Goal: Task Accomplishment & Management: Manage account settings

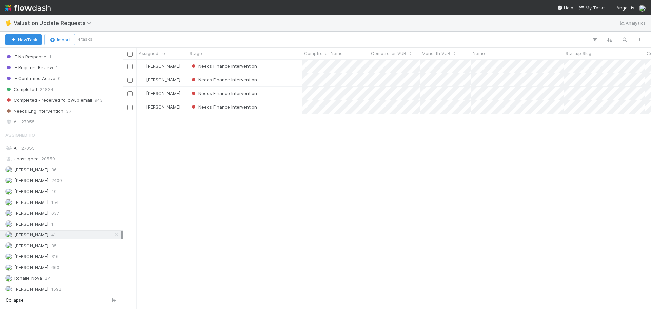
scroll to position [162, 0]
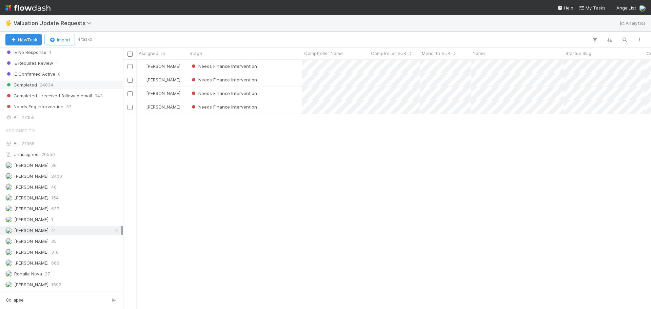
click at [61, 84] on div "Completed 24834" at bounding box center [63, 85] width 116 height 8
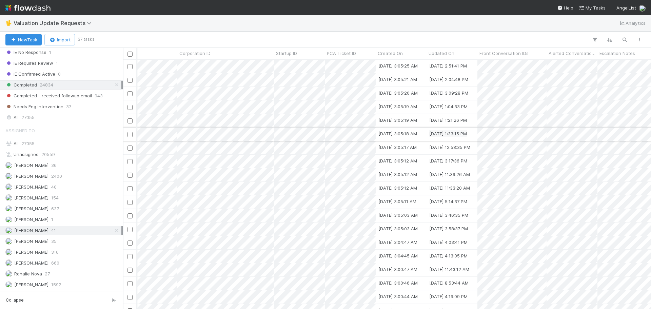
scroll to position [0, 474]
click at [453, 50] on div "Updated On" at bounding box center [445, 53] width 51 height 11
click at [464, 54] on div "Updated On" at bounding box center [445, 53] width 47 height 7
click at [459, 76] on div "Sort Newest → Oldest" at bounding box center [460, 76] width 77 height 10
click at [113, 86] on icon at bounding box center [116, 85] width 7 height 4
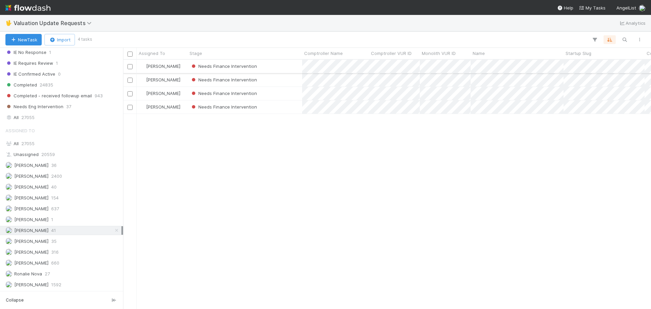
click at [290, 68] on div "Needs Finance Intervention" at bounding box center [245, 66] width 115 height 13
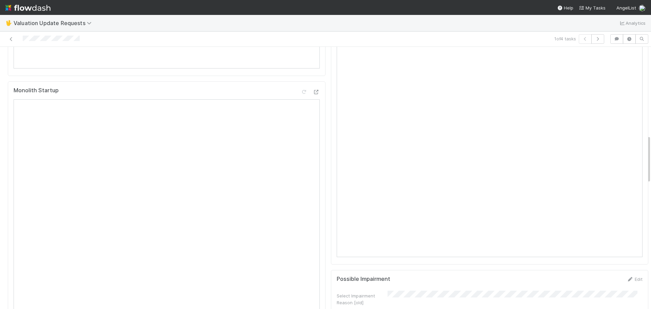
scroll to position [407, 0]
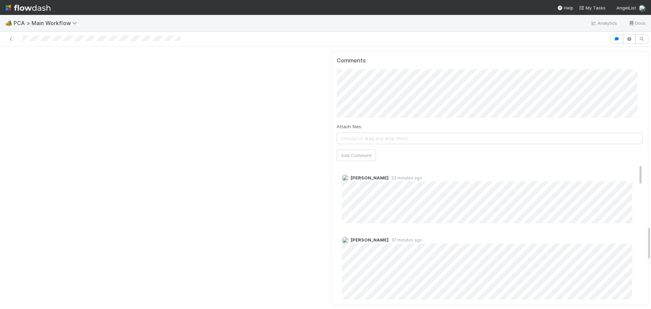
scroll to position [1352, 0]
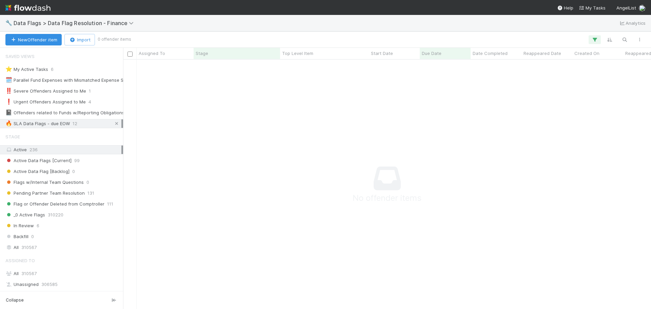
click at [113, 126] on link at bounding box center [116, 123] width 7 height 8
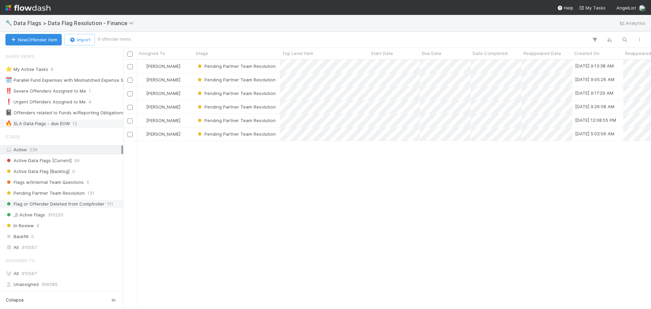
scroll to position [244, 523]
click at [68, 127] on div "🔥 SLA Data Flags - due EOW" at bounding box center [37, 123] width 64 height 8
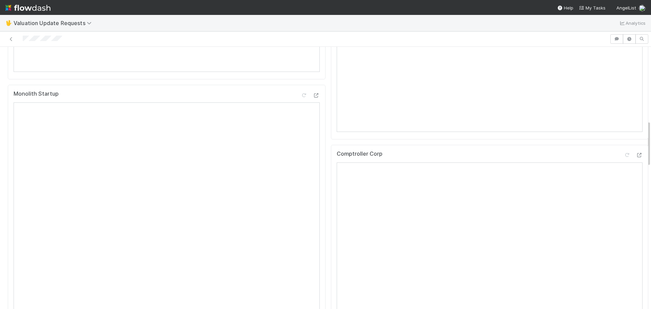
scroll to position [441, 0]
click at [636, 134] on icon at bounding box center [639, 132] width 7 height 4
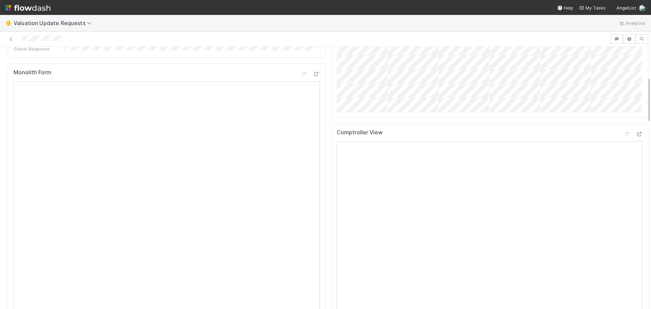
scroll to position [170, 0]
click at [636, 137] on icon at bounding box center [639, 135] width 7 height 4
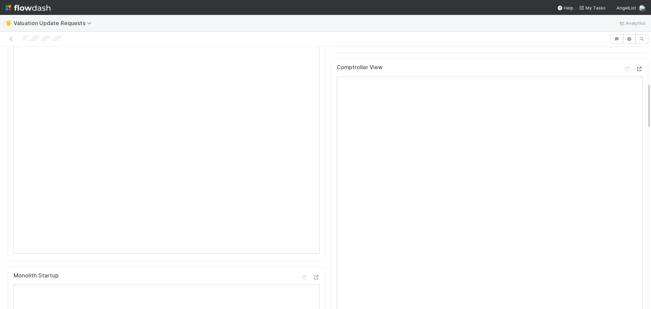
scroll to position [203, 0]
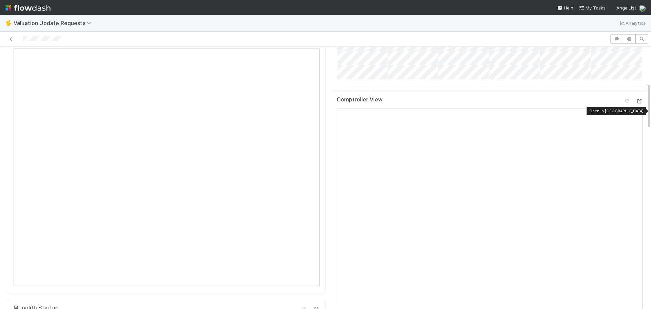
click at [636, 103] on icon at bounding box center [639, 101] width 7 height 4
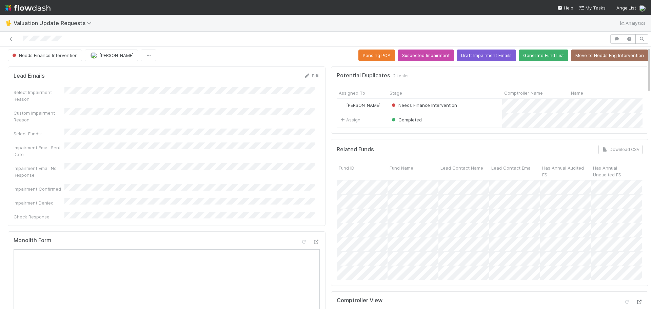
scroll to position [0, 0]
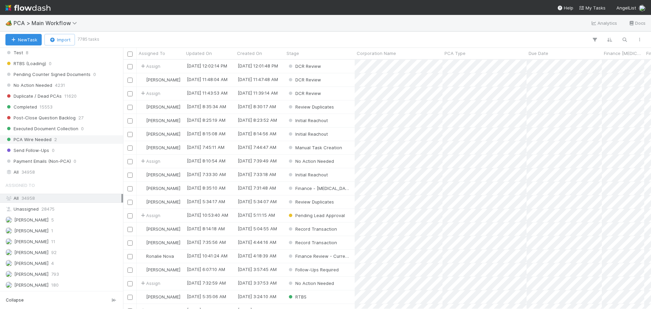
scroll to position [678, 0]
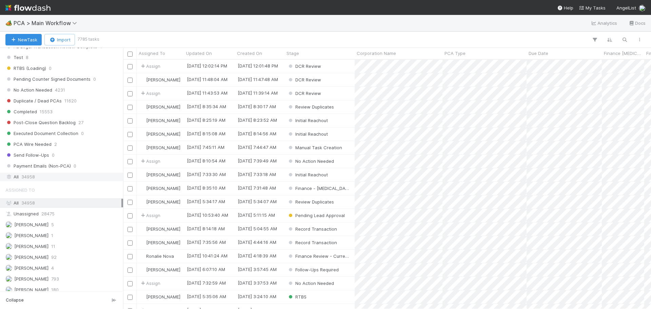
click at [41, 177] on div "All 34958" at bounding box center [63, 177] width 116 height 8
click at [625, 39] on icon "button" at bounding box center [624, 40] width 7 height 6
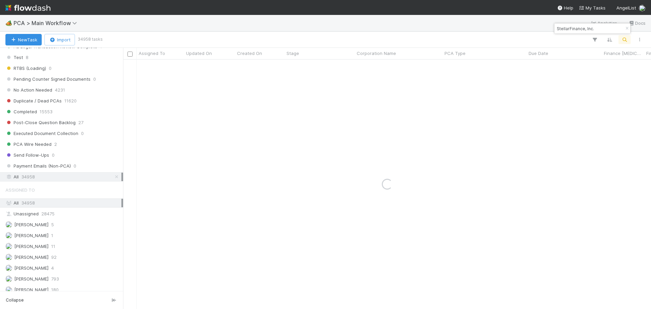
type input "StellarFinance, Inc."
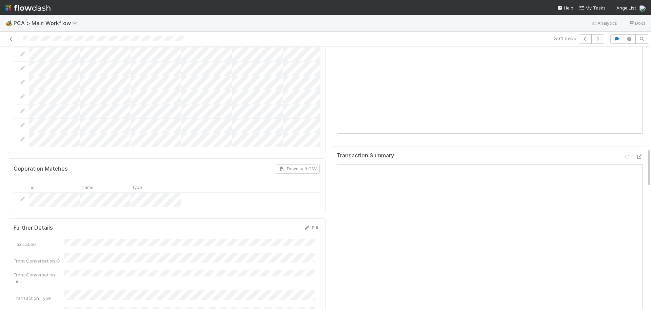
scroll to position [610, 0]
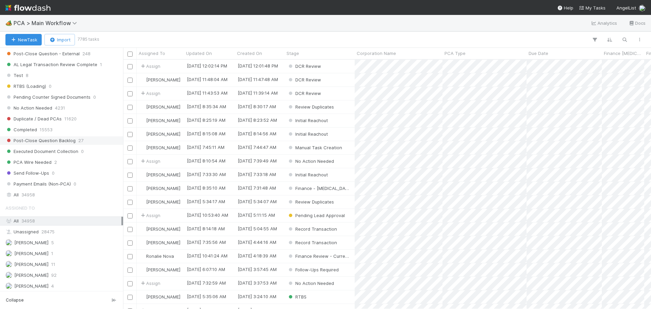
scroll to position [712, 0]
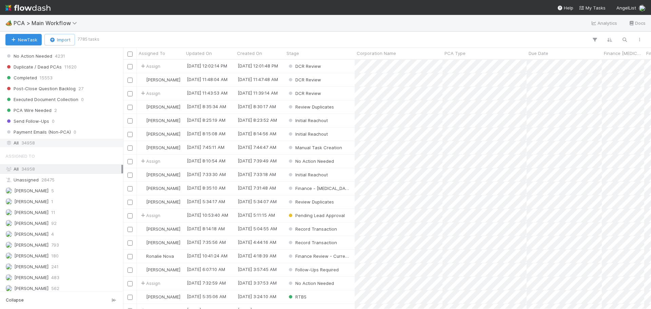
click at [46, 145] on div "All 34958" at bounding box center [63, 143] width 116 height 8
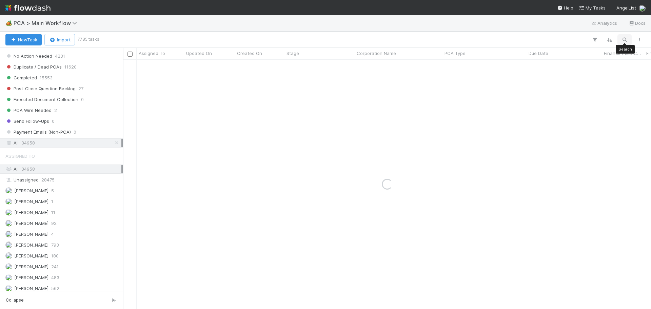
click at [621, 41] on button "button" at bounding box center [624, 39] width 12 height 9
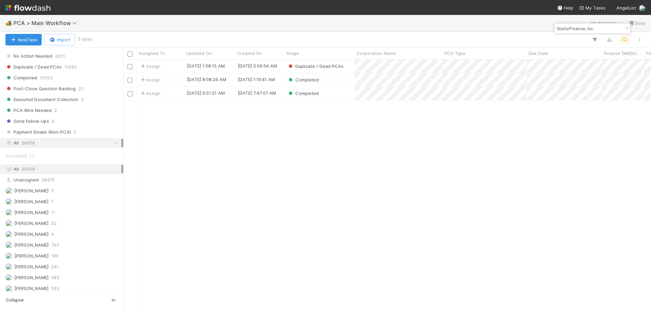
scroll to position [244, 523]
type input "StellarFinance, Inc."
click at [626, 29] on icon "button" at bounding box center [627, 28] width 7 height 4
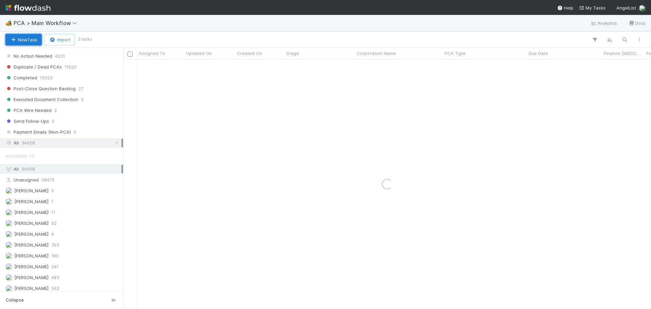
click at [19, 35] on button "New Task" at bounding box center [23, 40] width 36 height 12
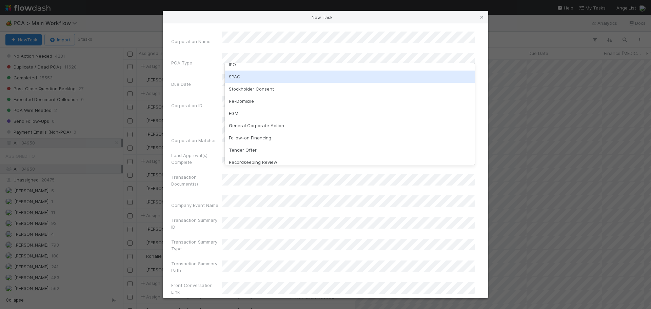
scroll to position [68, 0]
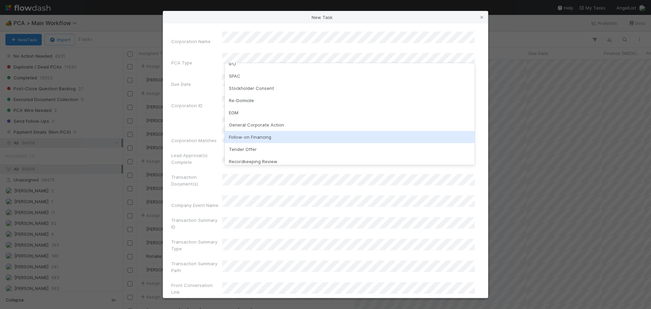
click at [269, 141] on div "Follow-on Financing" at bounding box center [350, 137] width 250 height 12
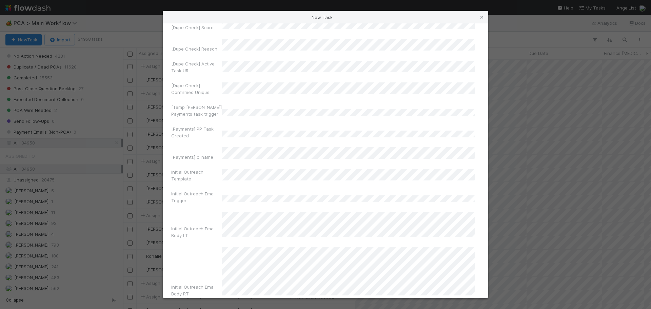
scroll to position [4490, 0]
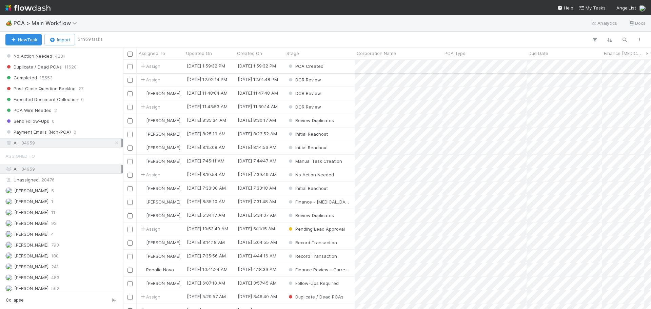
click at [344, 69] on div "PCA Created" at bounding box center [319, 66] width 70 height 13
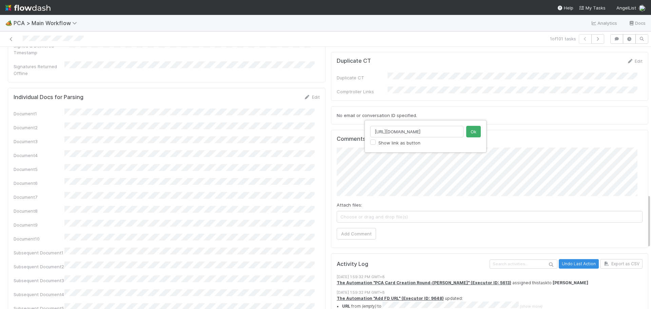
scroll to position [0, 74]
type input "https://comptroller.internal.angellist.com/v/valuation_update_requests/60118"
click at [472, 133] on button "Ok" at bounding box center [473, 132] width 15 height 12
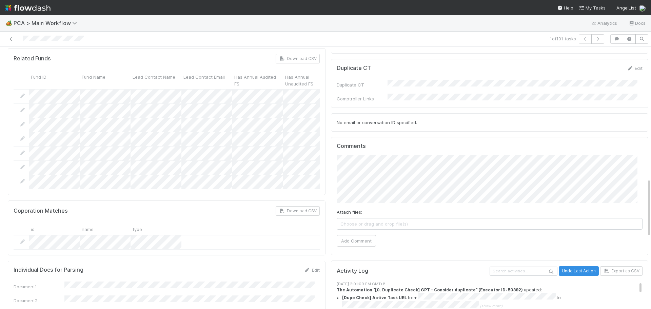
scroll to position [591, 0]
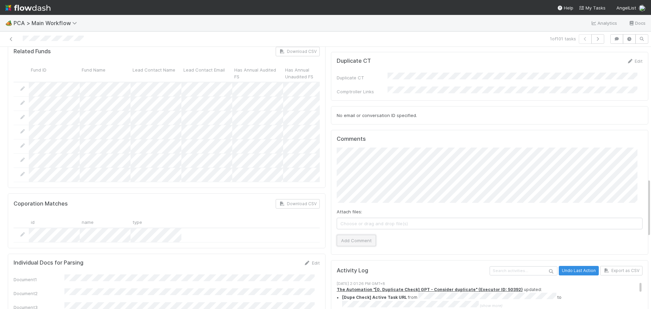
click at [357, 235] on button "Add Comment" at bounding box center [356, 241] width 39 height 12
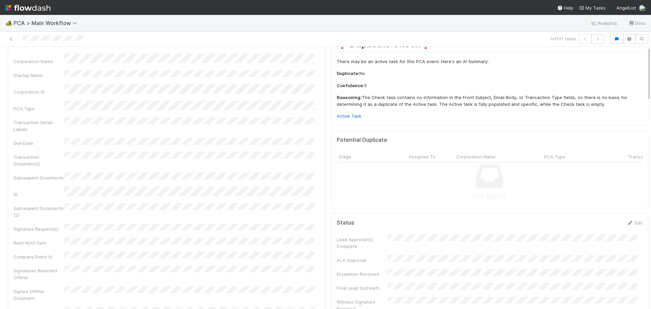
scroll to position [0, 0]
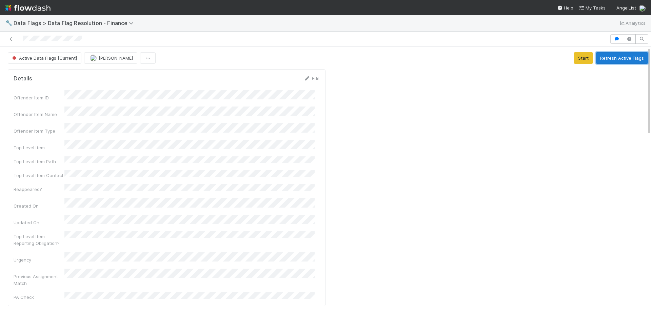
click at [599, 55] on button "Refresh Active Flags" at bounding box center [622, 58] width 53 height 12
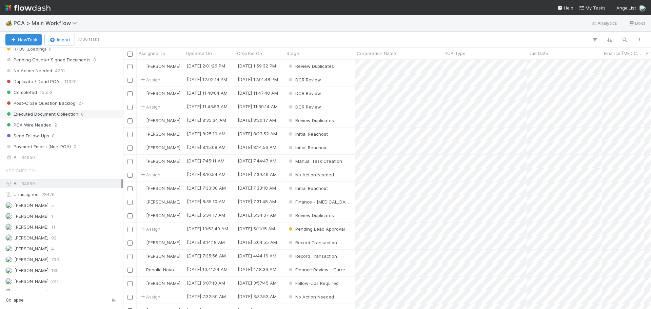
scroll to position [678, 0]
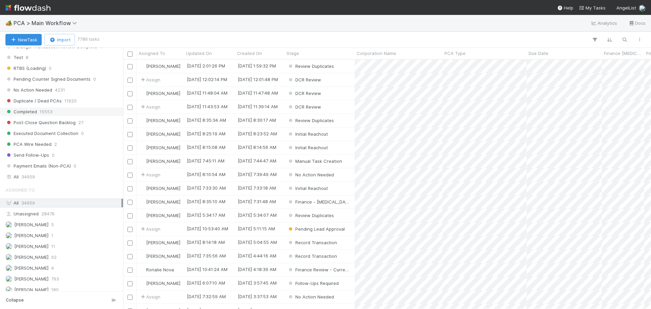
click at [38, 114] on div "Completed 15553" at bounding box center [63, 111] width 116 height 8
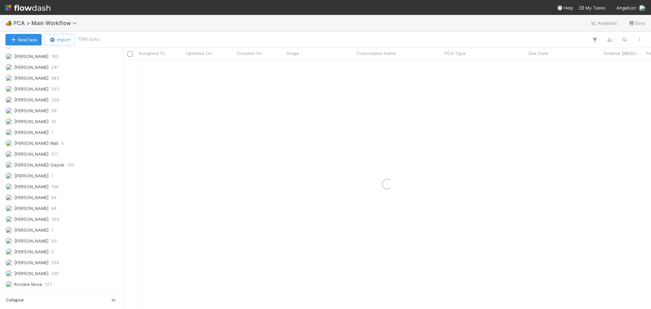
scroll to position [915, 0]
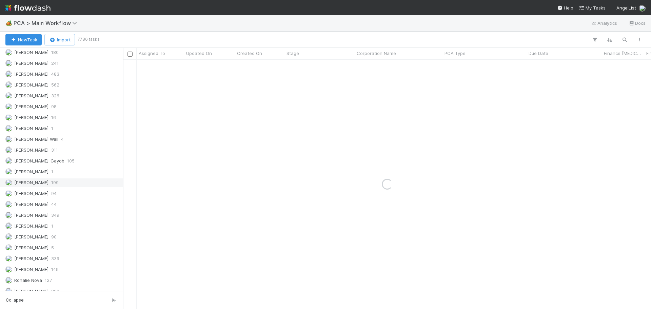
click at [60, 183] on div "Marenz Trajano 199" at bounding box center [63, 182] width 116 height 8
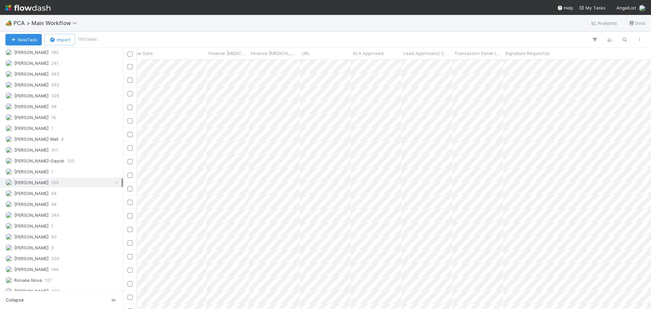
scroll to position [0, 74]
click at [641, 39] on icon "button" at bounding box center [639, 40] width 7 height 4
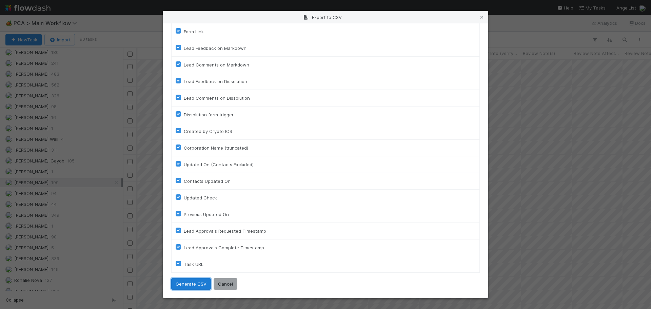
click at [189, 283] on button "Generate CSV" at bounding box center [191, 284] width 40 height 12
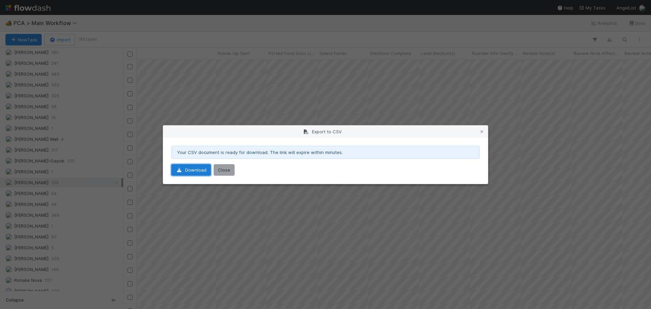
click at [185, 168] on link "Download" at bounding box center [191, 170] width 40 height 12
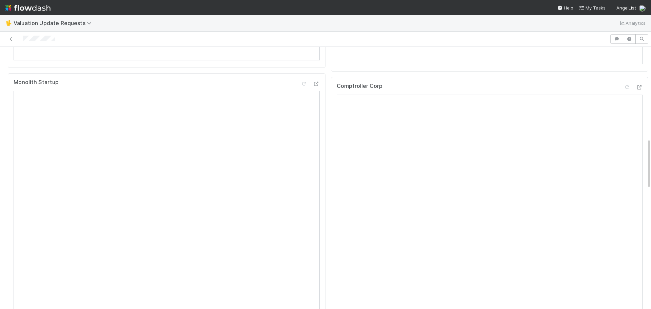
scroll to position [373, 0]
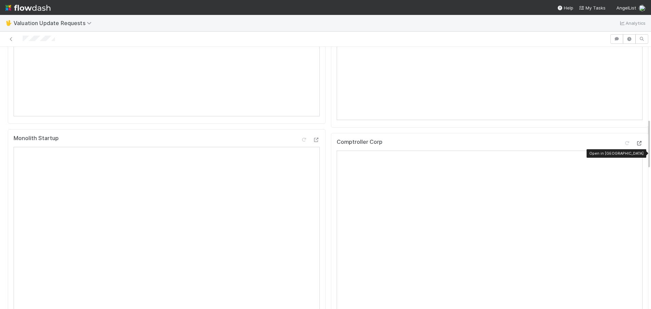
click at [636, 145] on icon at bounding box center [639, 143] width 7 height 4
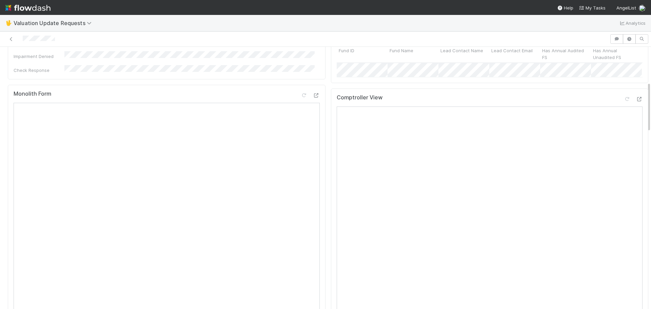
scroll to position [102, 0]
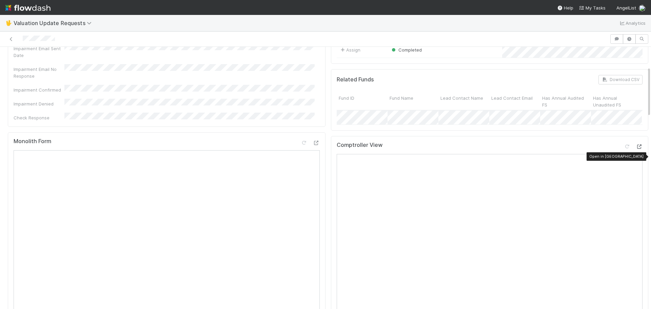
click at [636, 149] on icon at bounding box center [639, 146] width 7 height 4
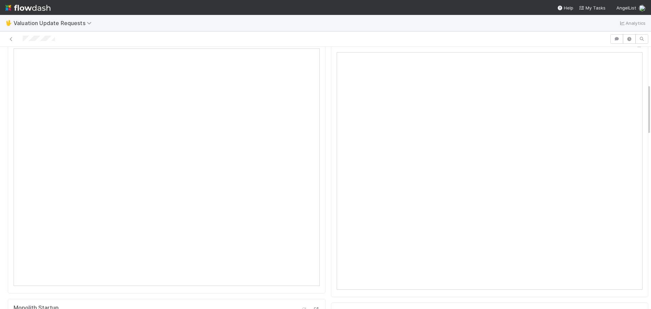
scroll to position [0, 0]
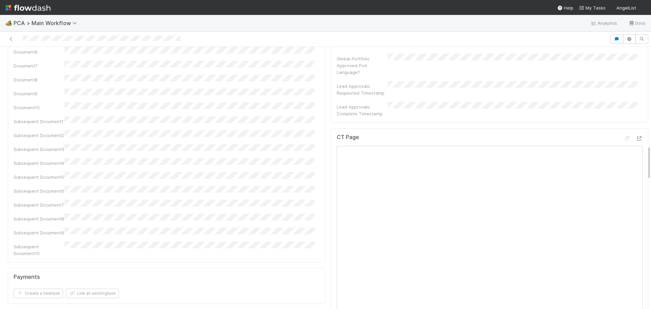
scroll to position [746, 0]
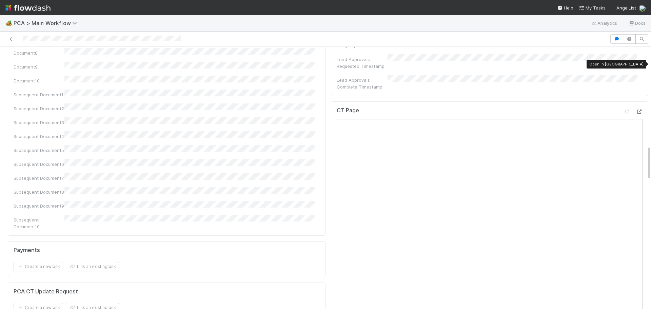
click at [636, 110] on icon at bounding box center [639, 112] width 7 height 4
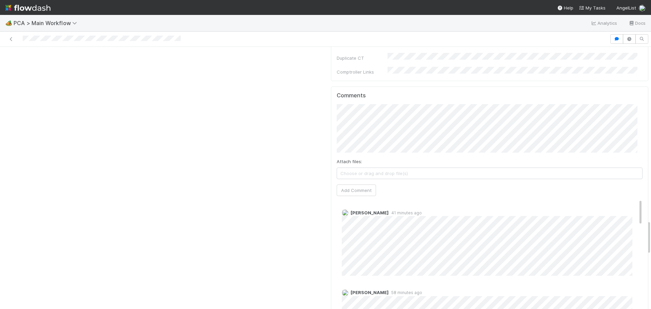
scroll to position [1322, 0]
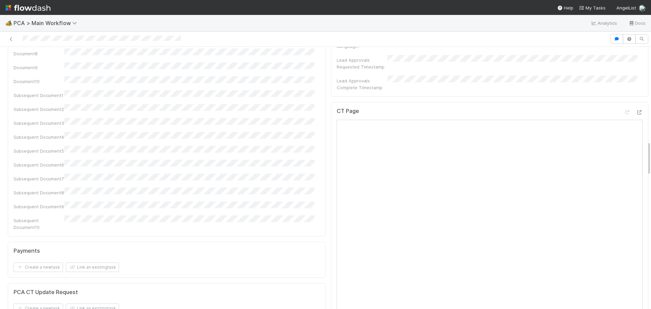
scroll to position [712, 0]
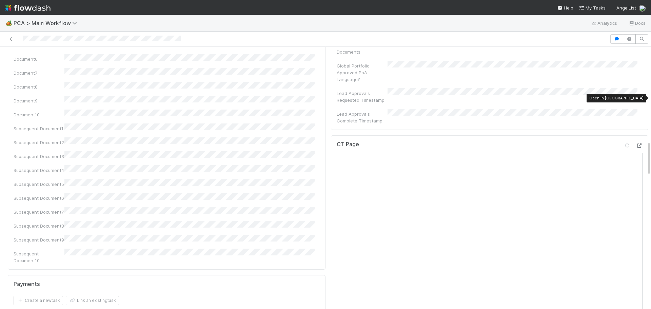
click at [636, 143] on icon at bounding box center [639, 145] width 7 height 4
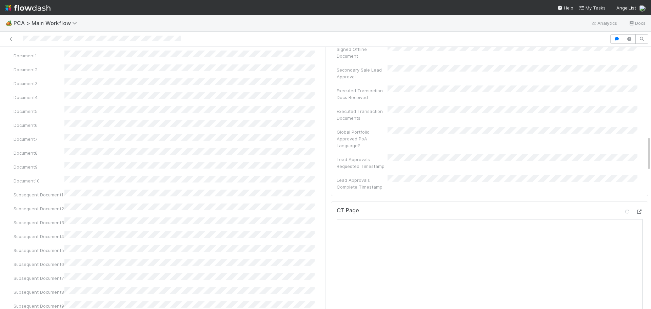
scroll to position [644, 0]
click at [636, 211] on icon at bounding box center [639, 213] width 7 height 4
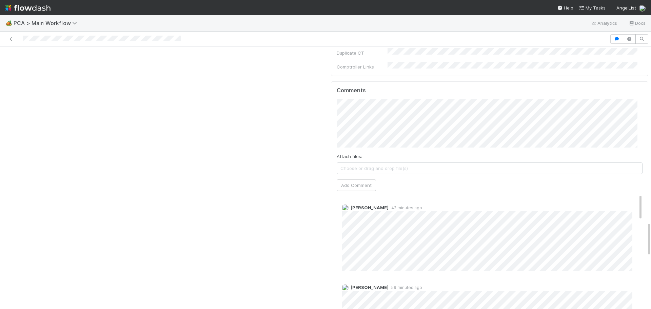
scroll to position [1255, 0]
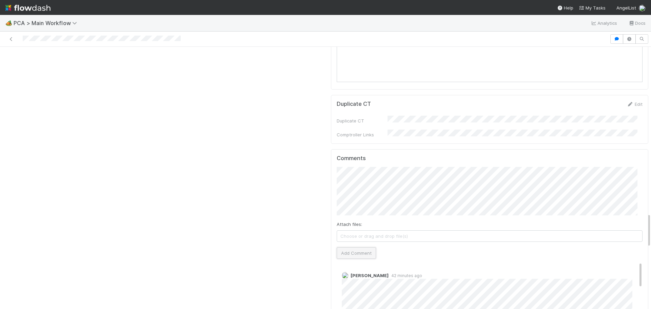
click at [356, 247] on button "Add Comment" at bounding box center [356, 253] width 39 height 12
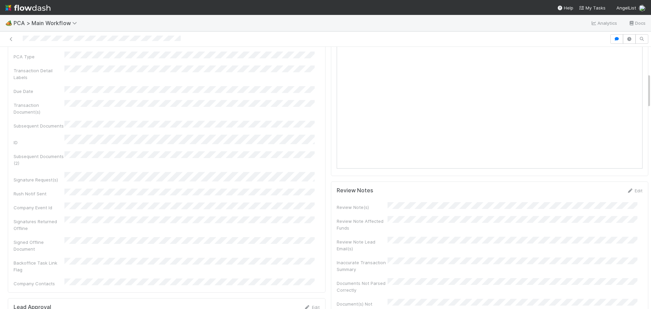
scroll to position [0, 0]
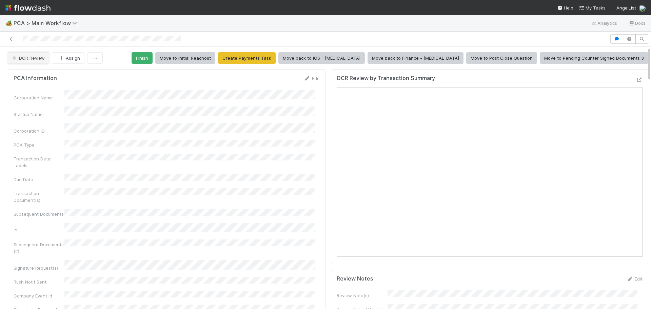
click at [37, 58] on span "DCR Review" at bounding box center [28, 57] width 34 height 5
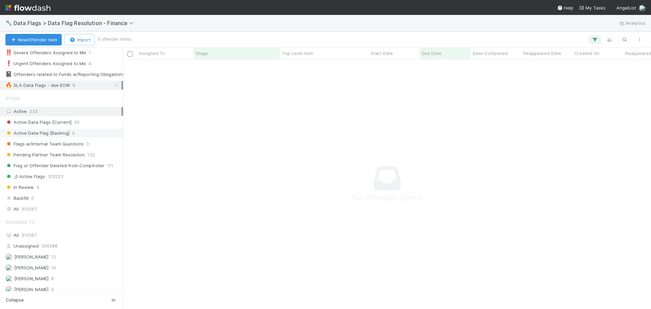
scroll to position [68, 0]
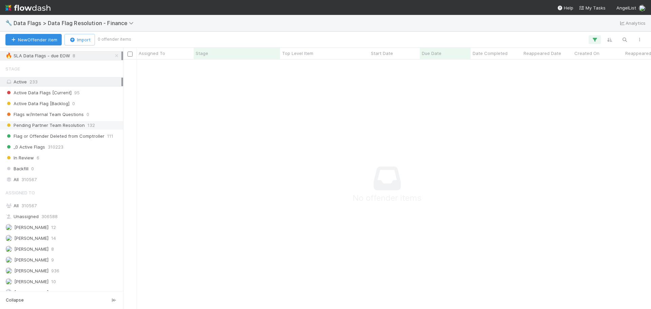
click at [63, 125] on span "Pending Partner Team Resolution" at bounding box center [44, 125] width 79 height 8
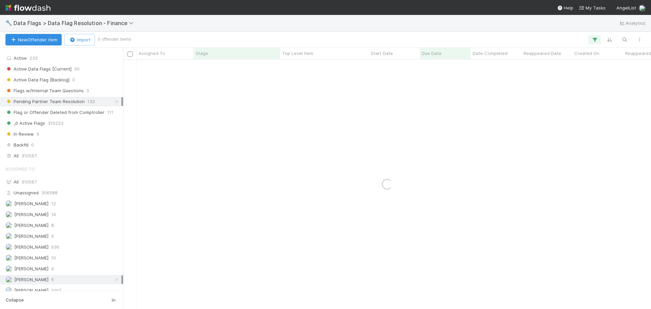
scroll to position [130, 0]
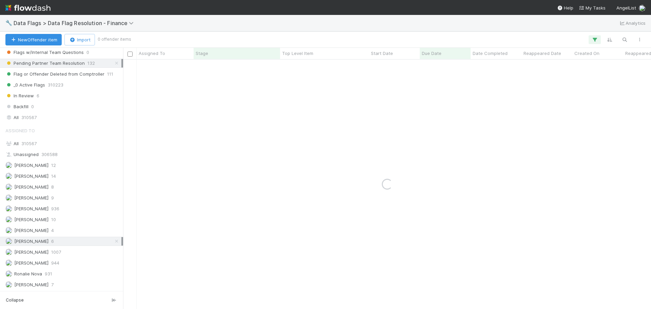
click at [57, 238] on div "[PERSON_NAME] 6" at bounding box center [63, 241] width 116 height 8
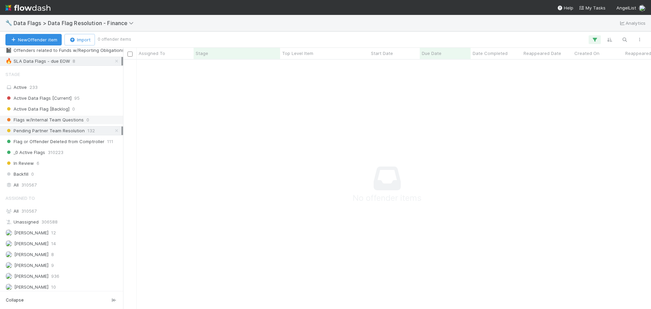
scroll to position [0, 0]
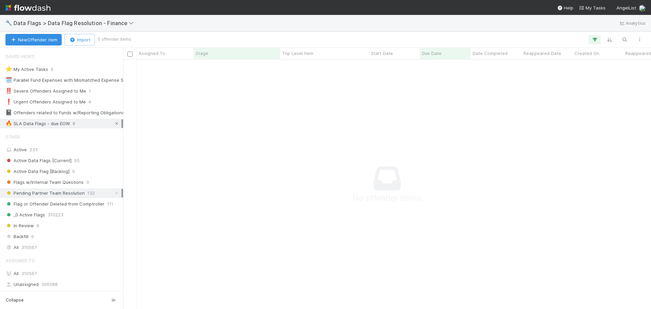
click at [113, 121] on icon at bounding box center [116, 123] width 7 height 4
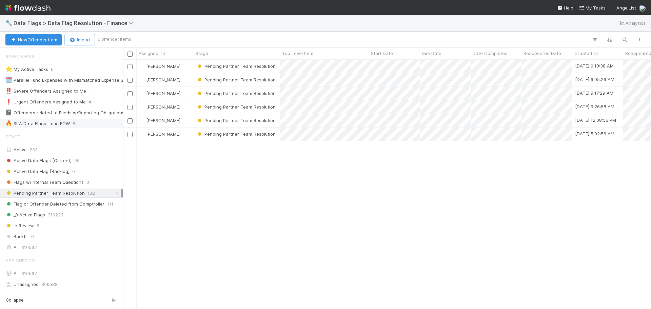
scroll to position [244, 523]
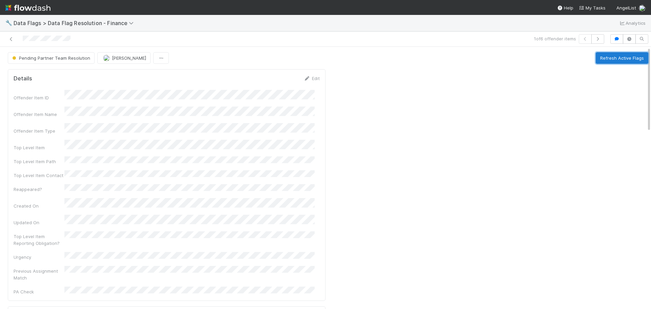
click at [603, 60] on button "Refresh Active Flags" at bounding box center [622, 58] width 53 height 12
click at [608, 58] on button "Refresh Active Flags" at bounding box center [622, 58] width 53 height 12
click at [603, 54] on button "Refresh Active Flags" at bounding box center [622, 58] width 53 height 12
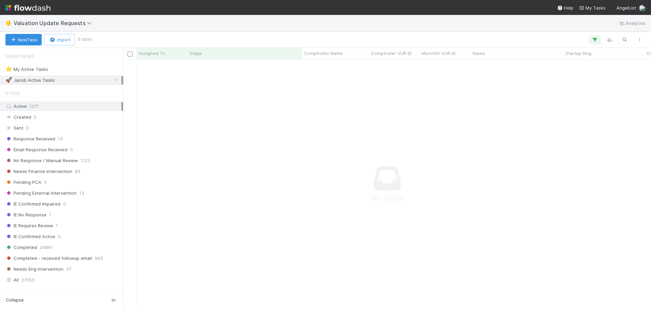
scroll to position [239, 523]
click at [113, 81] on icon at bounding box center [116, 80] width 7 height 4
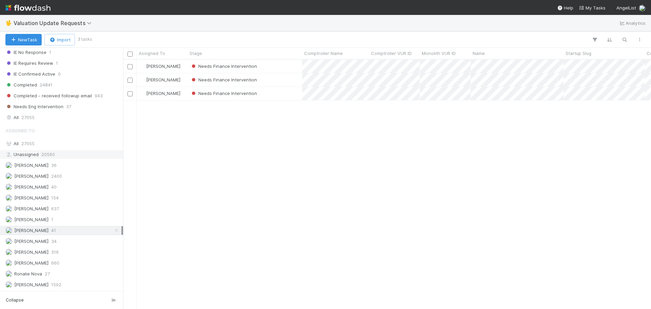
scroll to position [244, 523]
click at [284, 80] on div "Needs Finance Intervention" at bounding box center [245, 79] width 115 height 13
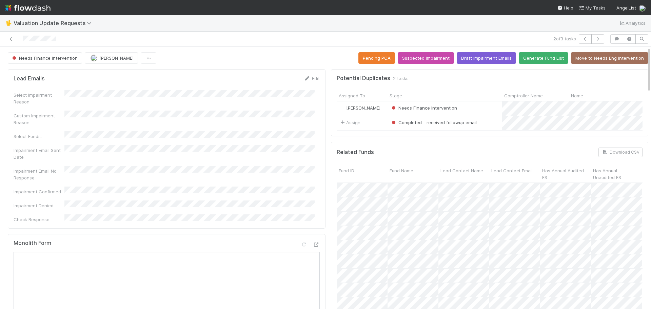
drag, startPoint x: 61, startPoint y: 40, endPoint x: 19, endPoint y: 35, distance: 42.4
click at [19, 35] on div at bounding box center [154, 38] width 303 height 9
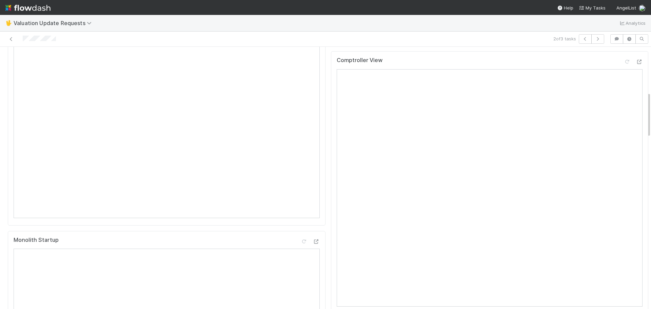
scroll to position [237, 0]
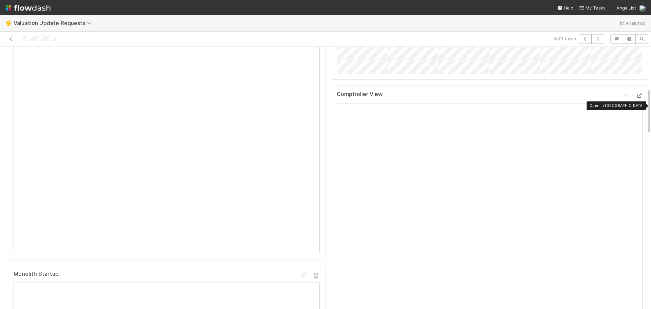
click at [636, 99] on div at bounding box center [639, 95] width 7 height 7
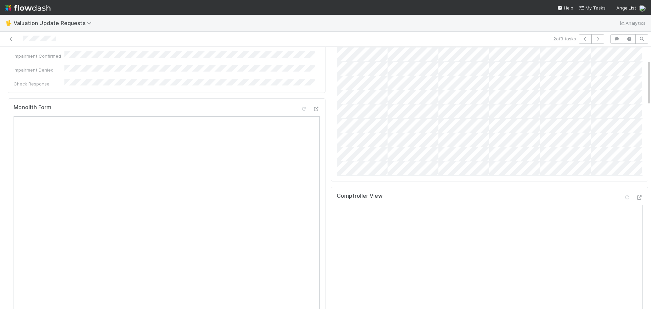
scroll to position [0, 0]
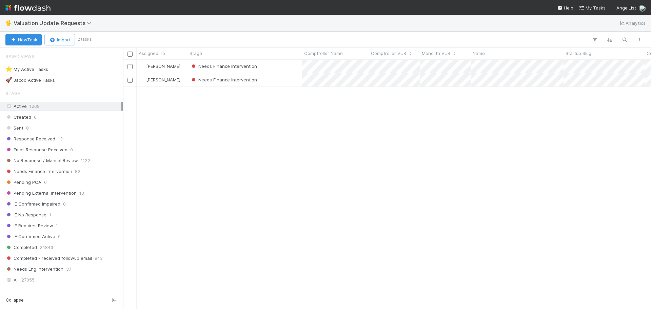
scroll to position [244, 523]
click at [286, 81] on div "Needs Finance Intervention" at bounding box center [245, 79] width 115 height 13
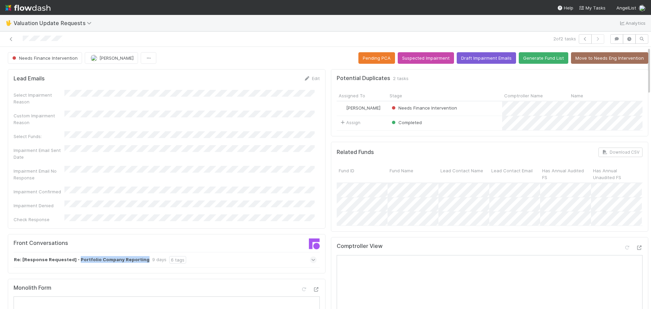
drag, startPoint x: 75, startPoint y: 247, endPoint x: 137, endPoint y: 250, distance: 61.8
click at [137, 252] on div "Re: [Response Requested] - Portfolio Company Reporting 9 days 6 tags" at bounding box center [165, 260] width 303 height 16
copy strong "Portfolio Company Reporting"
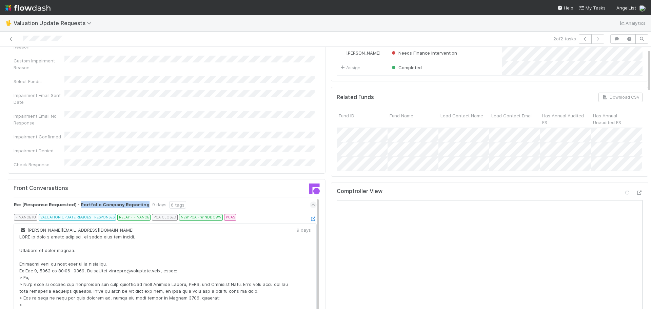
scroll to position [136, 0]
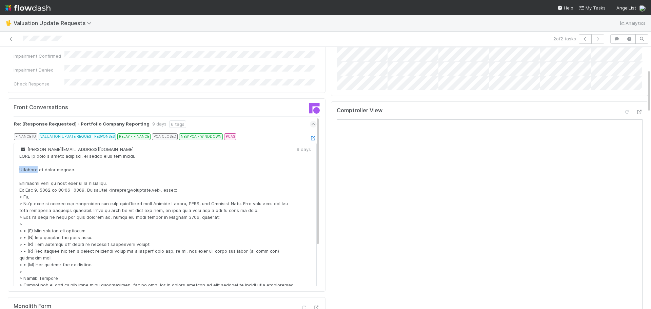
drag, startPoint x: 37, startPoint y: 156, endPoint x: 33, endPoint y: 154, distance: 4.9
click at [21, 154] on div at bounding box center [157, 241] width 277 height 176
copy div "atoshis"
drag, startPoint x: 58, startPoint y: 137, endPoint x: 25, endPoint y: 137, distance: 32.6
click at [25, 146] on div "jared@peer.vc" at bounding box center [157, 237] width 277 height 183
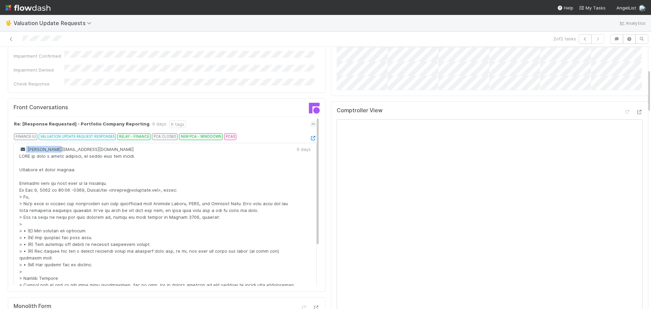
click at [69, 146] on div "jared@peer.vc" at bounding box center [157, 237] width 277 height 183
drag, startPoint x: 59, startPoint y: 136, endPoint x: 26, endPoint y: 135, distance: 32.2
click at [26, 146] on div "jared@peer.vc" at bounding box center [157, 237] width 277 height 183
copy span "jared@peer.vc"
drag, startPoint x: 37, startPoint y: 156, endPoint x: 18, endPoint y: 155, distance: 18.4
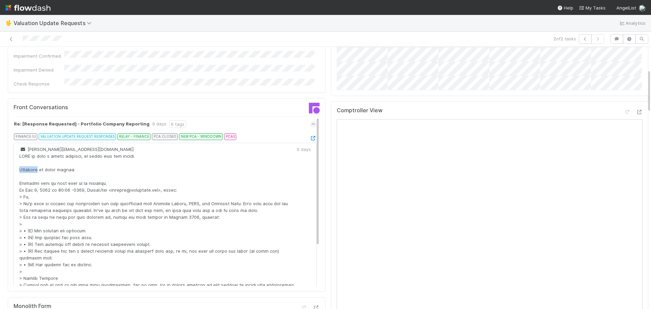
click at [18, 155] on div "jared@peer.vc 9 days" at bounding box center [165, 237] width 303 height 189
copy div "Satoshis"
click at [310, 136] on icon at bounding box center [313, 138] width 7 height 4
click at [189, 191] on div at bounding box center [157, 241] width 277 height 176
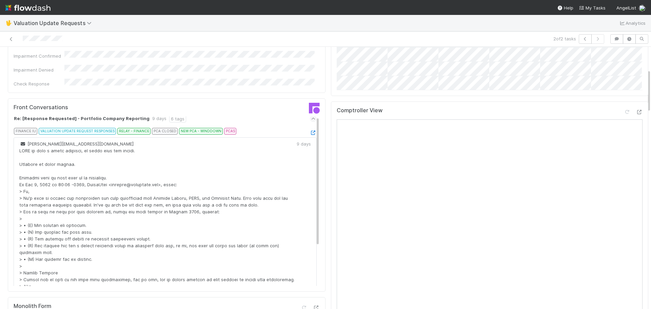
scroll to position [0, 0]
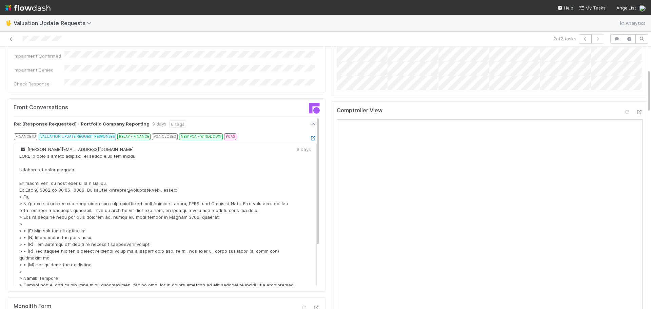
click at [310, 136] on icon at bounding box center [313, 138] width 7 height 4
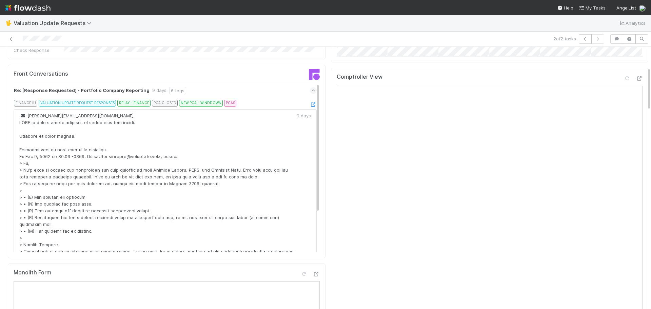
scroll to position [170, 0]
drag, startPoint x: 302, startPoint y: 91, endPoint x: 264, endPoint y: 63, distance: 46.8
click at [264, 69] on div at bounding box center [245, 76] width 158 height 14
click at [310, 102] on icon at bounding box center [313, 104] width 7 height 4
drag, startPoint x: 295, startPoint y: 244, endPoint x: 286, endPoint y: 243, distance: 9.3
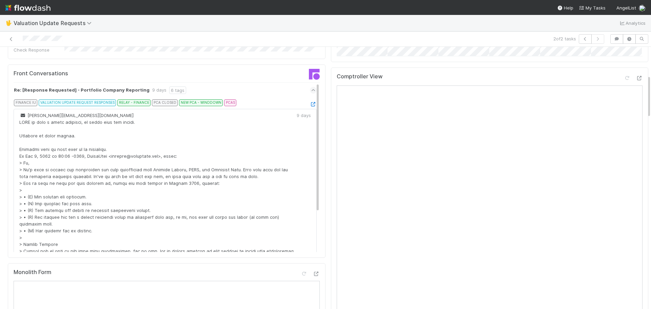
click at [305, 233] on div "jared@peer.vc 9 days" at bounding box center [165, 203] width 303 height 189
click at [636, 80] on icon at bounding box center [639, 78] width 7 height 4
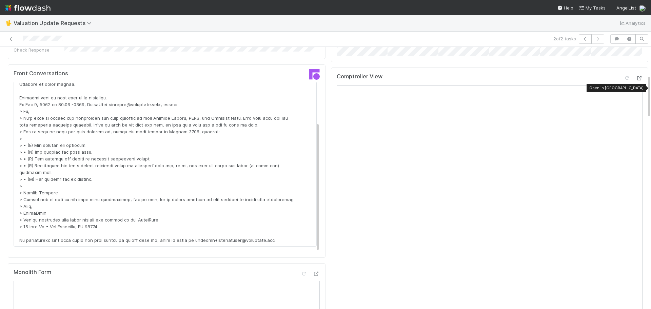
click at [636, 80] on icon at bounding box center [639, 78] width 7 height 4
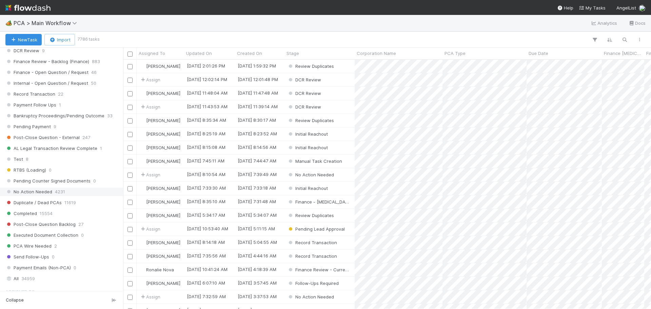
scroll to position [712, 0]
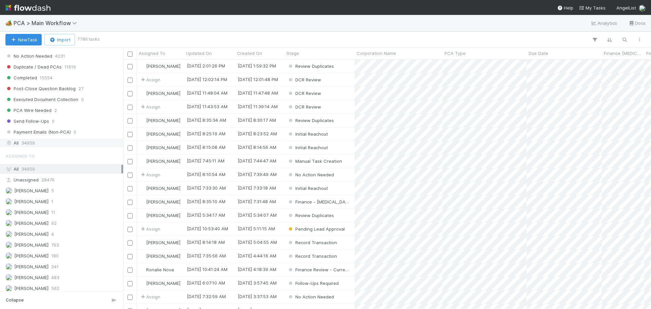
click at [31, 141] on span "34959" at bounding box center [28, 143] width 14 height 8
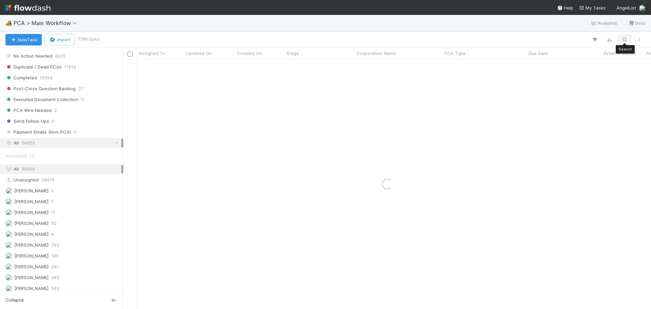
click at [624, 39] on icon "button" at bounding box center [624, 40] width 7 height 6
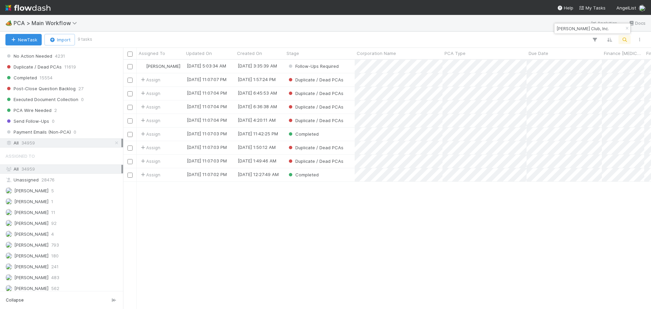
scroll to position [244, 523]
type input "Alfred Club, Inc."
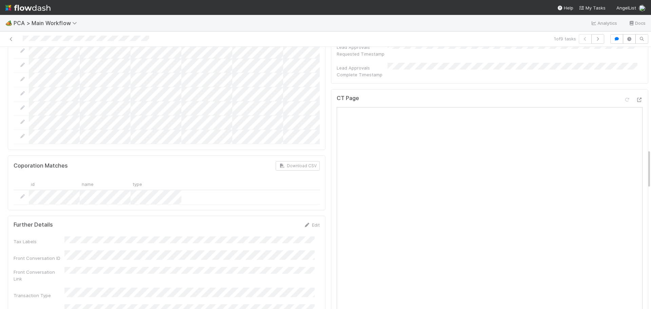
scroll to position [678, 0]
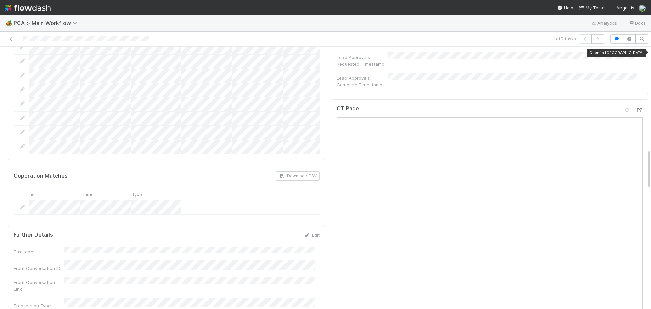
click at [636, 108] on icon at bounding box center [639, 110] width 7 height 4
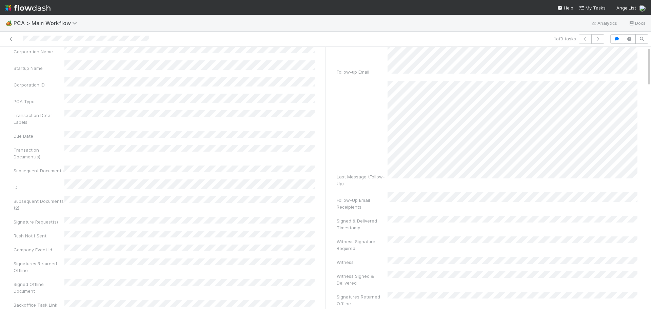
scroll to position [0, 0]
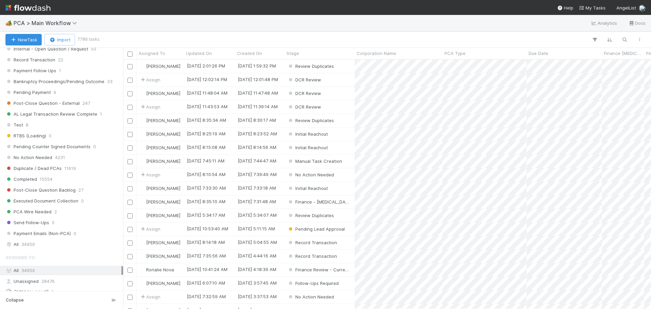
scroll to position [712, 0]
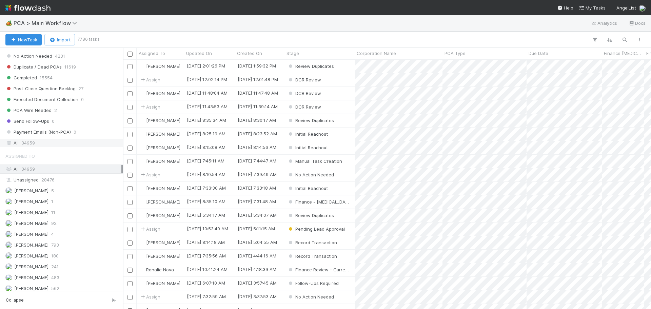
click at [40, 143] on div "All 34959" at bounding box center [63, 143] width 116 height 8
click at [624, 40] on icon "button" at bounding box center [624, 40] width 7 height 6
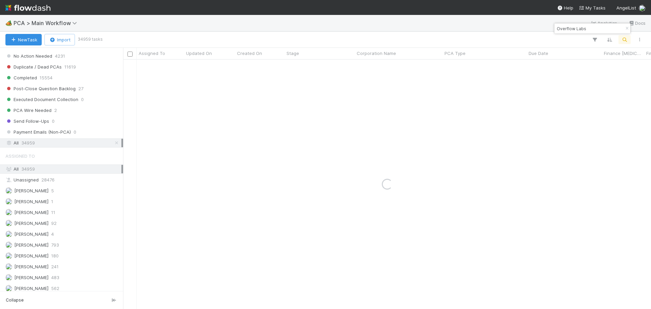
type input "Overflow Labs"
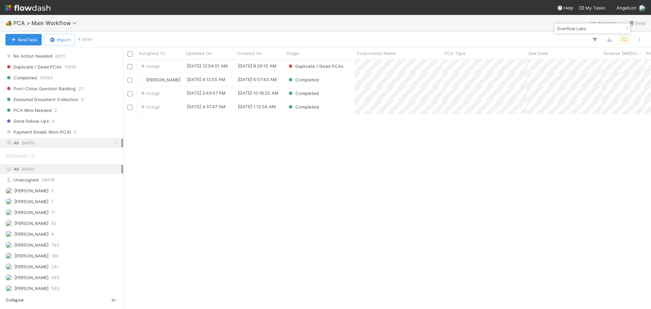
scroll to position [5, 5]
click at [629, 28] on icon "button" at bounding box center [627, 28] width 7 height 4
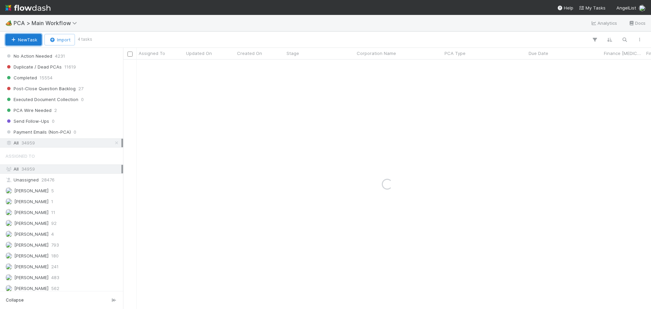
click at [26, 41] on button "New Task" at bounding box center [23, 40] width 36 height 12
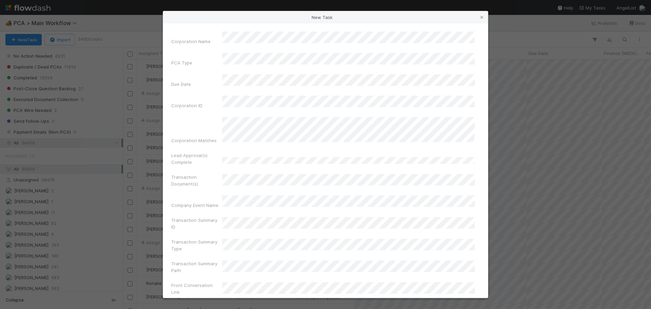
scroll to position [244, 523]
click at [205, 43] on div "Corporation Name" at bounding box center [325, 40] width 309 height 16
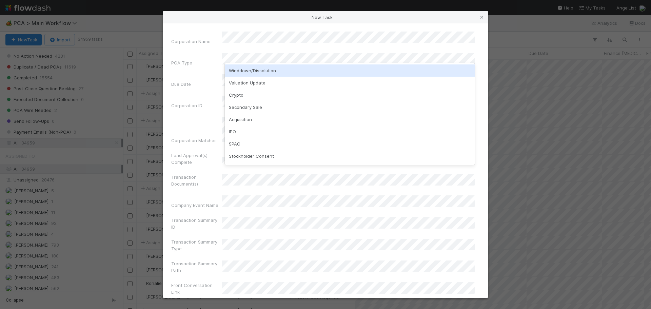
click at [260, 72] on div "Winddown/Dissolution" at bounding box center [350, 70] width 250 height 12
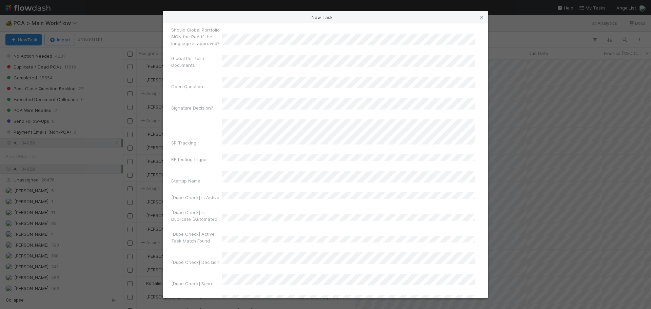
scroll to position [4490, 0]
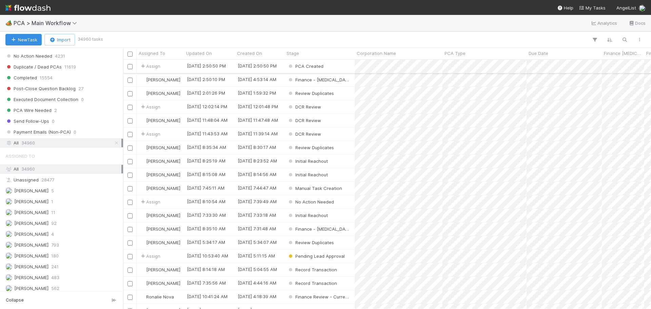
click at [344, 67] on div "PCA Created" at bounding box center [319, 66] width 70 height 13
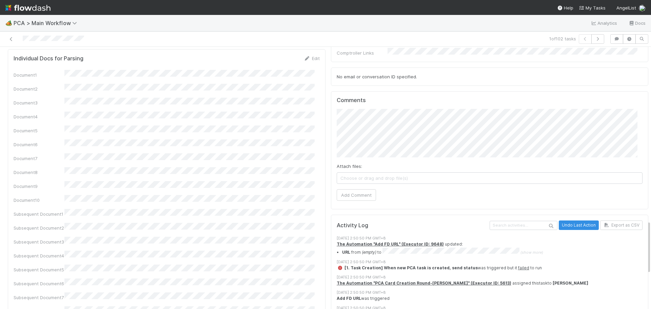
scroll to position [750, 0]
click at [354, 190] on button "Add Comment" at bounding box center [356, 196] width 39 height 12
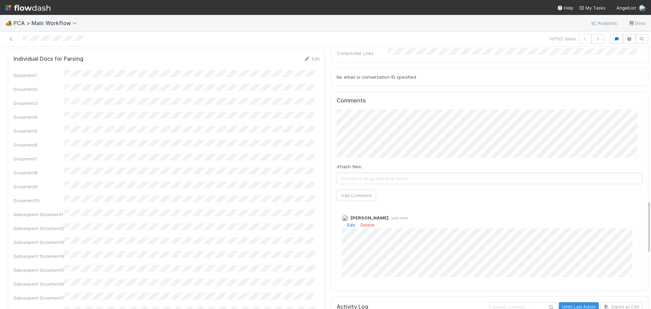
click at [347, 222] on link "Edit" at bounding box center [351, 224] width 8 height 5
type input "https://app.frontapp.com/open/cnv_qlwib9j"
click at [473, 208] on button "Ok" at bounding box center [478, 208] width 15 height 12
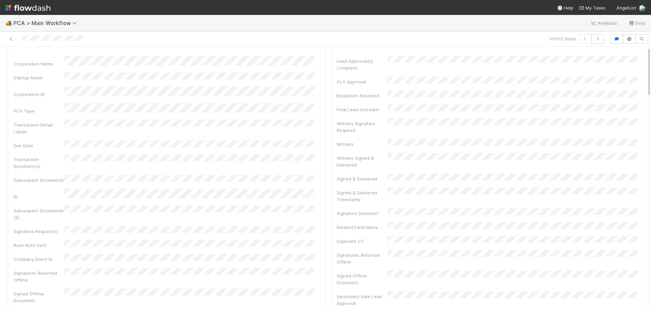
scroll to position [0, 0]
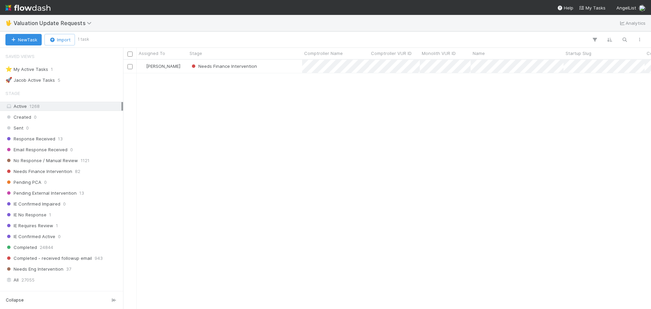
scroll to position [5, 5]
click at [277, 65] on div "Needs Finance Intervention" at bounding box center [245, 66] width 115 height 13
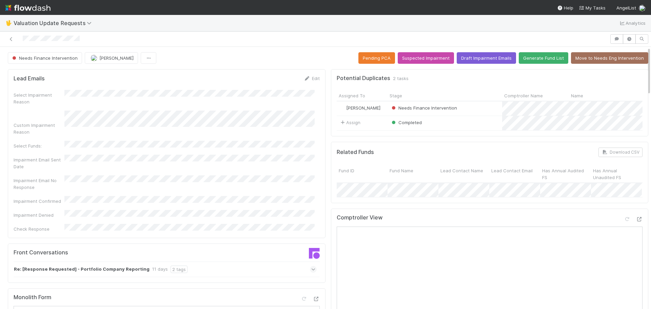
click at [23, 40] on div at bounding box center [305, 38] width 604 height 9
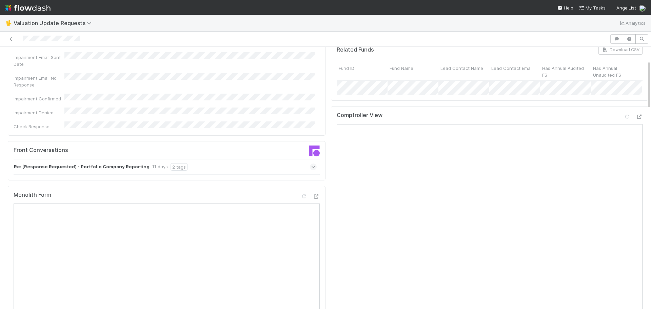
scroll to position [34, 0]
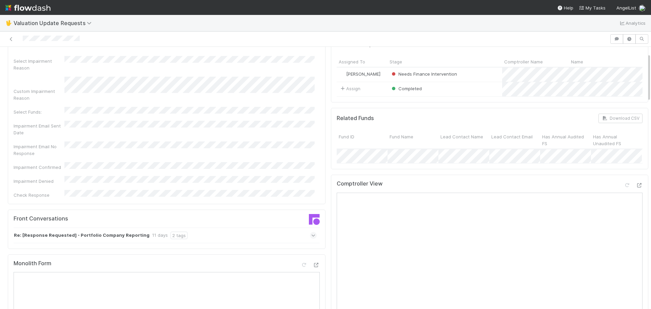
click at [310, 232] on span at bounding box center [313, 235] width 7 height 7
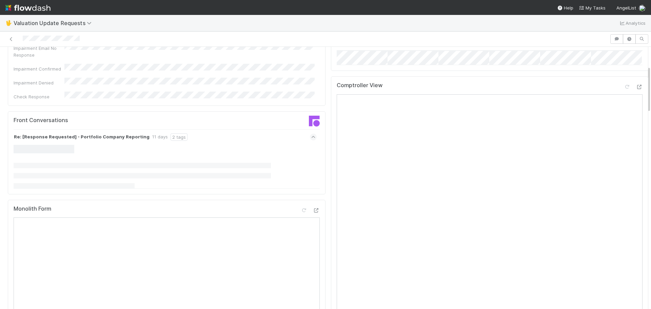
scroll to position [136, 0]
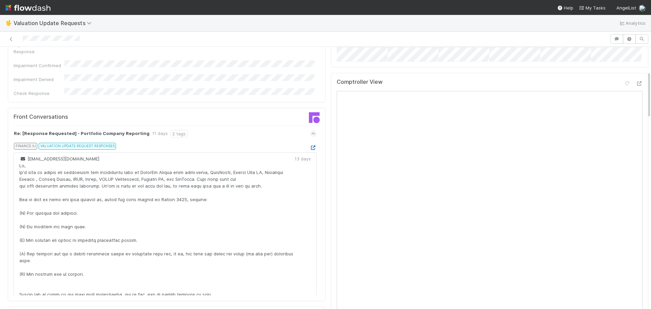
click at [310, 145] on icon at bounding box center [313, 147] width 7 height 4
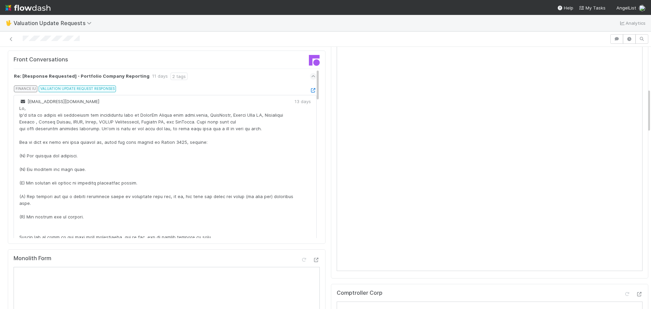
scroll to position [170, 0]
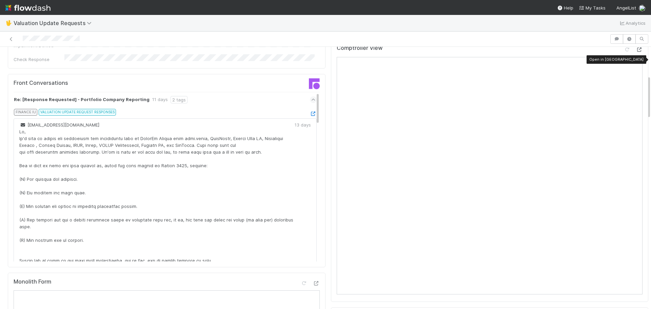
click at [636, 52] on icon at bounding box center [639, 49] width 7 height 4
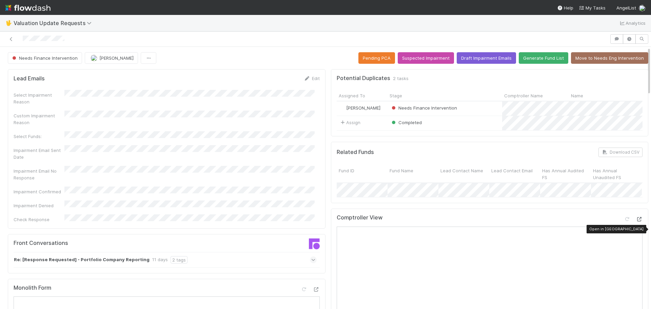
click at [636, 221] on icon at bounding box center [639, 219] width 7 height 4
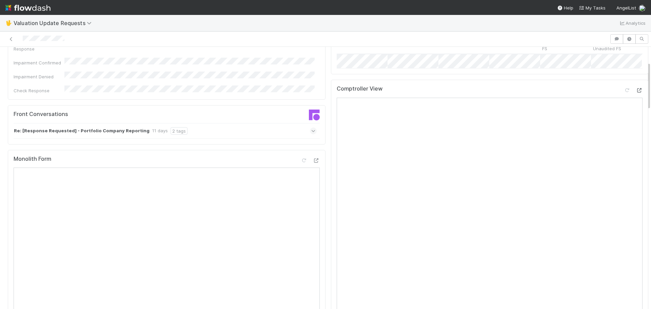
scroll to position [136, 0]
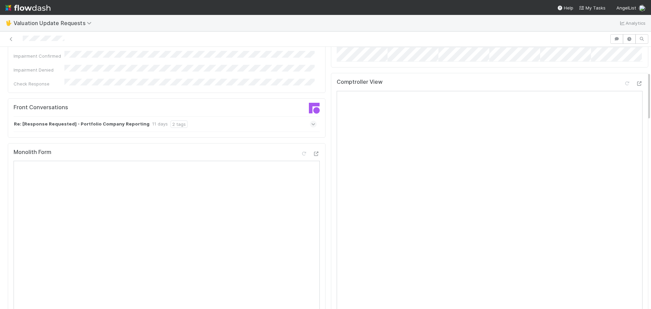
click at [310, 121] on span at bounding box center [313, 124] width 7 height 7
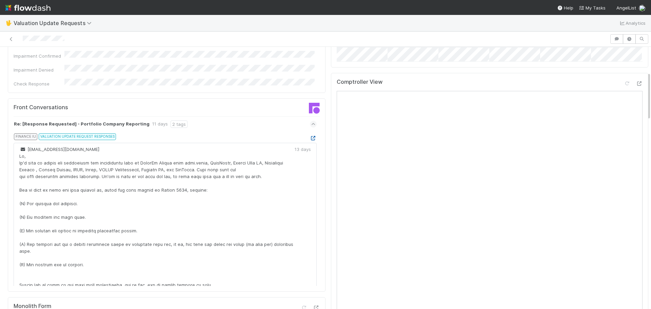
click at [310, 136] on icon at bounding box center [313, 138] width 7 height 4
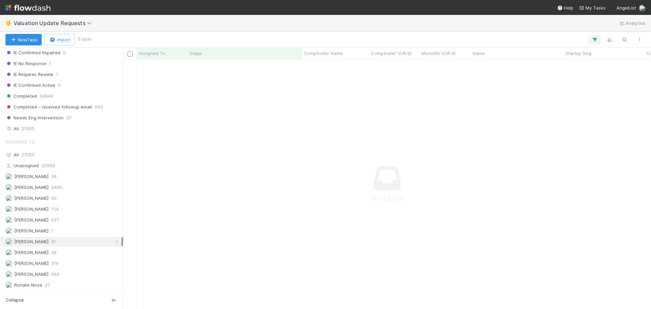
scroll to position [162, 0]
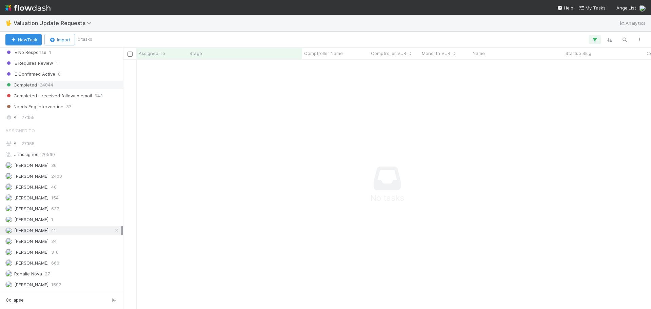
click at [41, 86] on span "24844" at bounding box center [47, 85] width 14 height 8
click at [113, 234] on link at bounding box center [116, 230] width 7 height 8
click at [67, 233] on div "Marenz Trajano 41" at bounding box center [63, 230] width 116 height 8
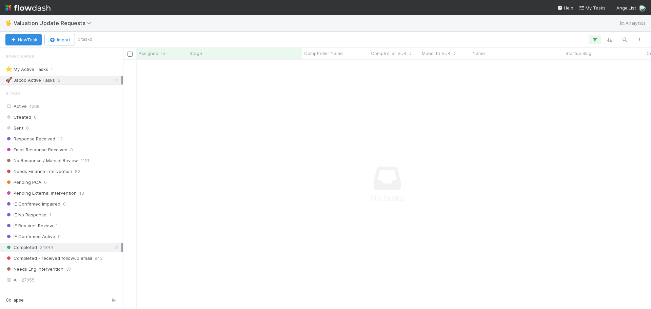
scroll to position [239, 523]
click at [113, 82] on icon at bounding box center [116, 80] width 7 height 4
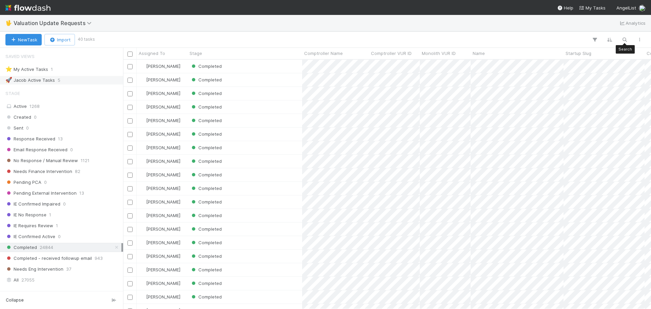
click at [617, 41] on div "Search Search Search" at bounding box center [370, 39] width 553 height 9
click at [622, 41] on icon "button" at bounding box center [624, 40] width 7 height 6
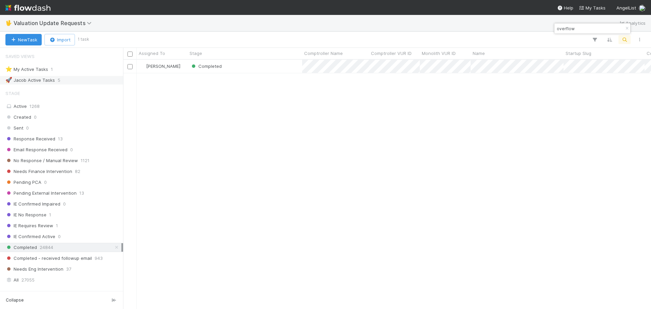
scroll to position [244, 523]
type input "overflow"
drag, startPoint x: 293, startPoint y: 98, endPoint x: 289, endPoint y: 88, distance: 11.4
click at [292, 96] on div at bounding box center [325, 154] width 651 height 309
click at [275, 69] on div "Completed" at bounding box center [245, 66] width 115 height 13
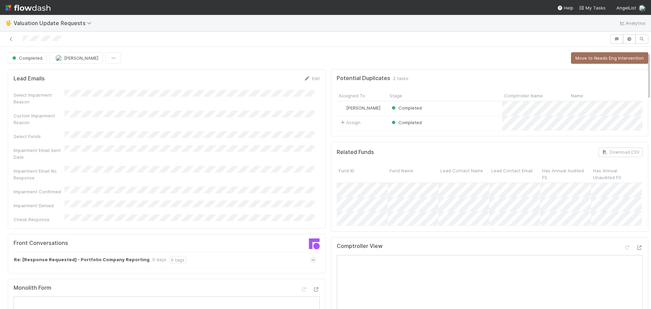
scroll to position [170, 0]
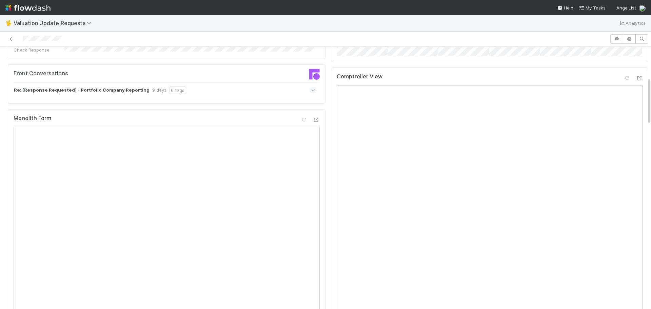
click at [311, 87] on icon at bounding box center [313, 90] width 4 height 7
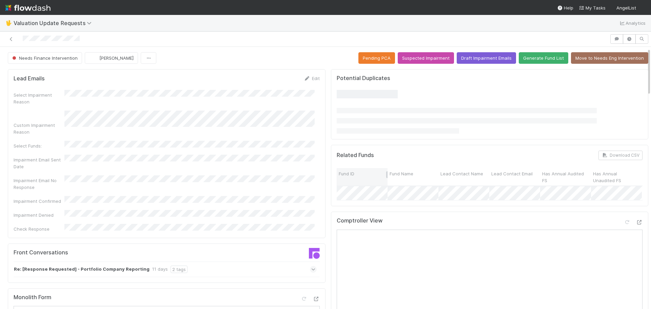
scroll to position [170, 0]
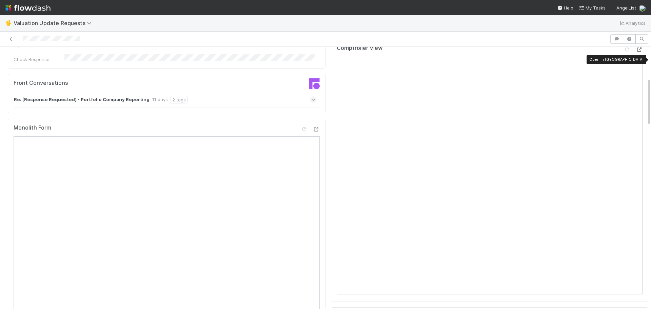
click at [636, 52] on icon at bounding box center [639, 49] width 7 height 4
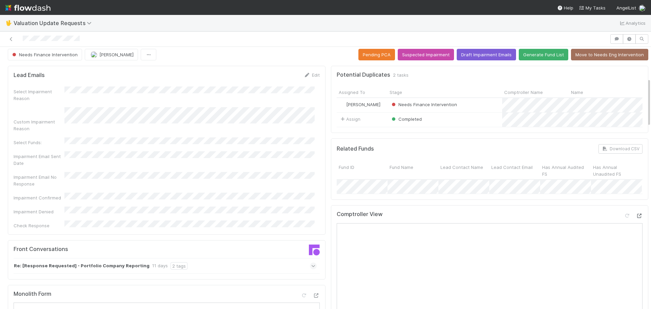
scroll to position [0, 0]
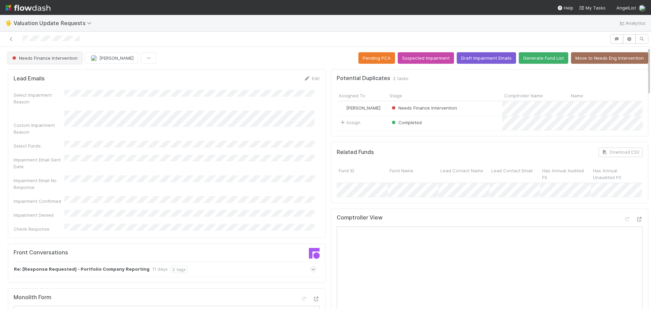
click at [51, 61] on button "Needs Finance Intervention" at bounding box center [45, 58] width 74 height 12
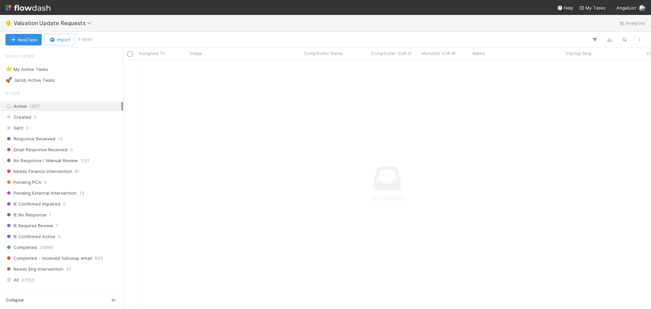
scroll to position [239, 523]
